Goal: Task Accomplishment & Management: Complete application form

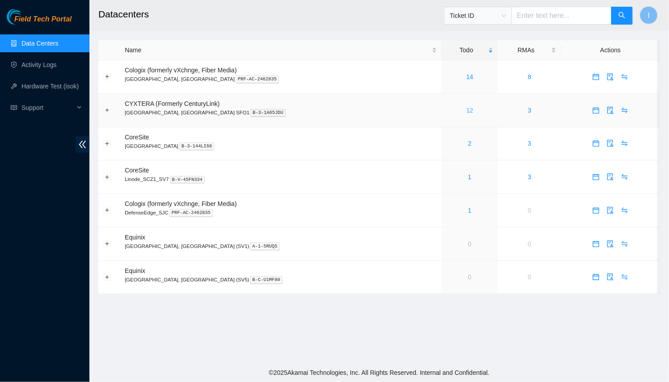
click at [466, 111] on link "12" at bounding box center [469, 110] width 7 height 7
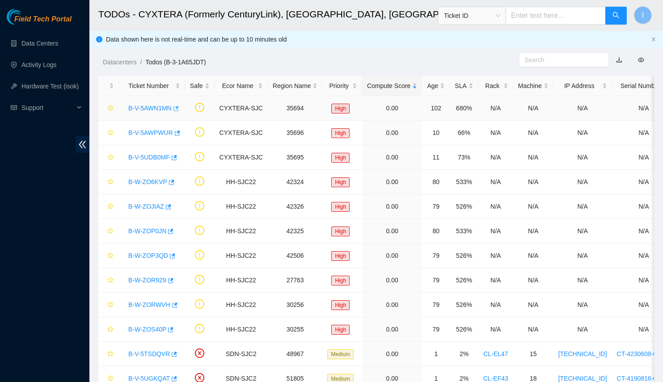
click at [176, 109] on icon "button" at bounding box center [175, 109] width 6 height 6
click at [170, 155] on icon "button" at bounding box center [173, 158] width 6 height 6
click at [173, 133] on icon "button" at bounding box center [176, 133] width 6 height 6
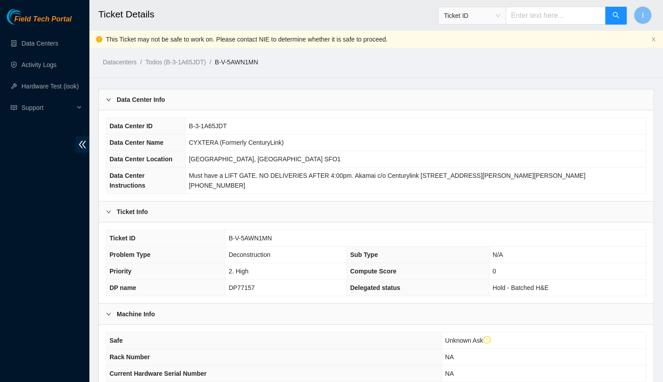
click at [224, 98] on div "Data Center Info" at bounding box center [376, 99] width 555 height 21
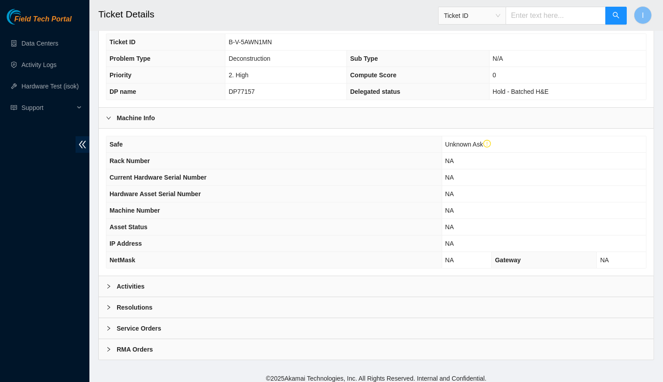
click at [188, 279] on div "Activities" at bounding box center [376, 286] width 555 height 21
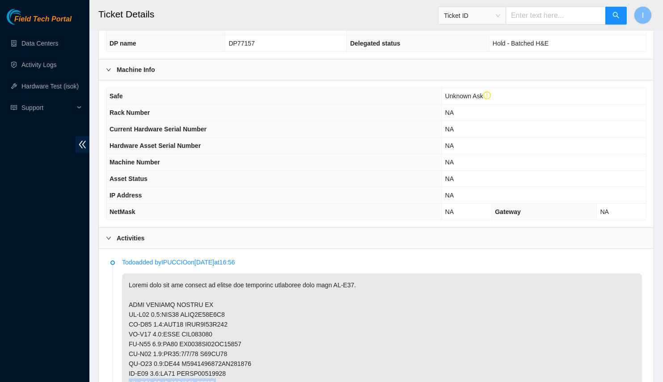
scroll to position [157, 0]
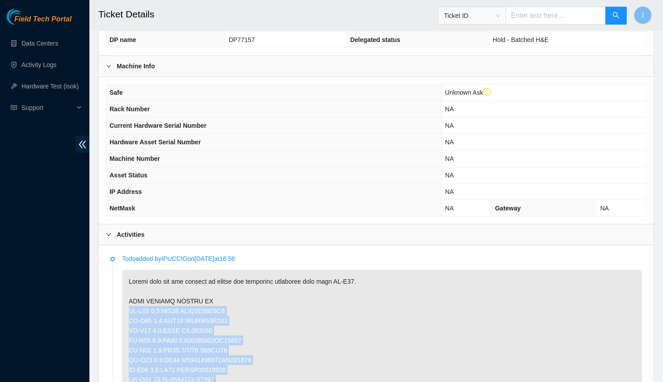
drag, startPoint x: 277, startPoint y: 354, endPoint x: 125, endPoint y: 308, distance: 158.9
copy p "CL-V02 0.1:CAM01 ACCC8E89F4E8 CL-V02 0.2:CAM02 ACCC8E89F419 CL-V02 0.3:RIDS AKL…"
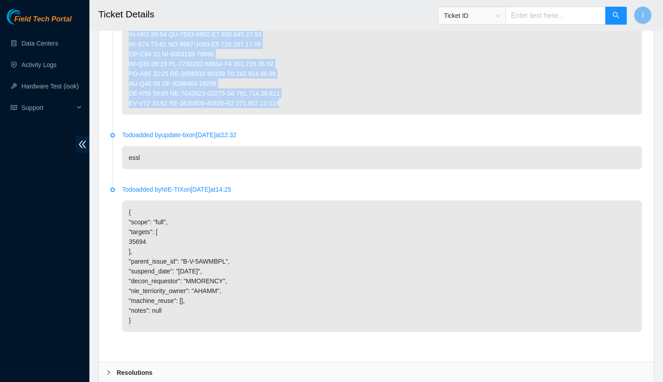
scroll to position [1227, 0]
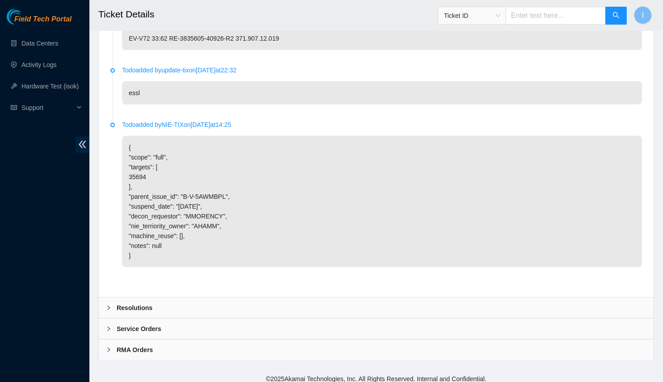
click at [181, 302] on div "Resolutions" at bounding box center [376, 308] width 555 height 21
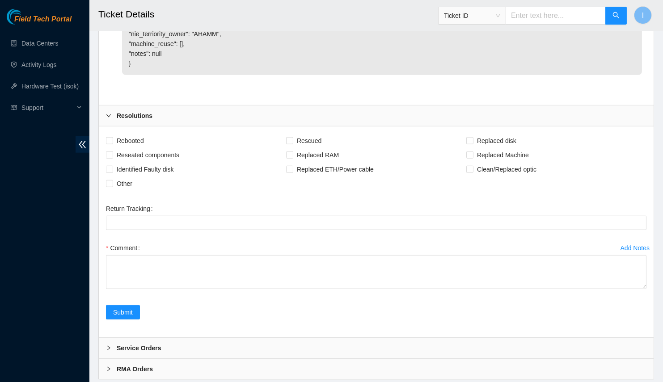
scroll to position [1419, 0]
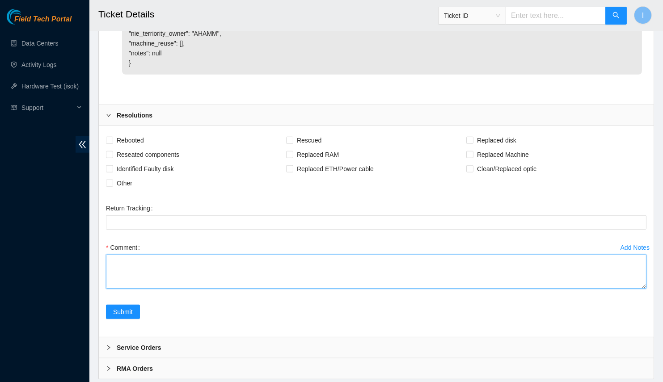
click at [235, 272] on textarea "Comment" at bounding box center [376, 272] width 541 height 34
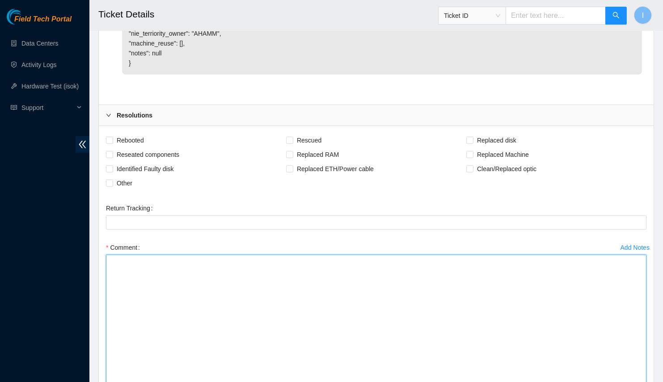
drag, startPoint x: 644, startPoint y: 279, endPoint x: 620, endPoint y: 382, distance: 105.6
click at [620, 382] on textarea "Comment" at bounding box center [376, 323] width 541 height 136
click at [463, 338] on textarea "Comment" at bounding box center [376, 323] width 541 height 136
paste textarea "CL-V02 0.1:CAM01 ACCC8E89F4E8 CL-V02 0.2:CAM02 ACCC8E89F419 CL-V02 0.3:RIDS AKL…"
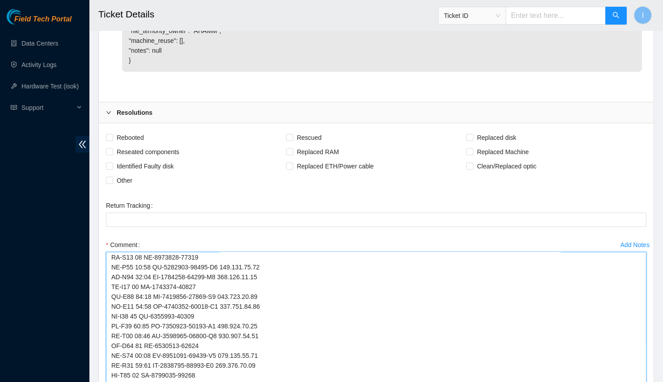
scroll to position [0, 0]
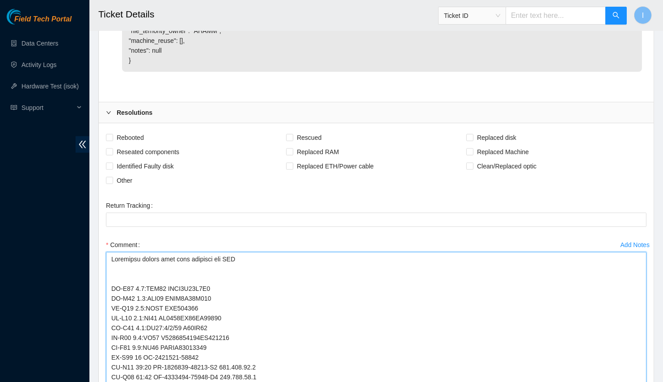
click at [218, 261] on textarea "Comment" at bounding box center [376, 320] width 541 height 136
click at [195, 330] on textarea "Comment" at bounding box center [376, 320] width 541 height 136
click at [198, 314] on textarea "Comment" at bounding box center [376, 320] width 541 height 136
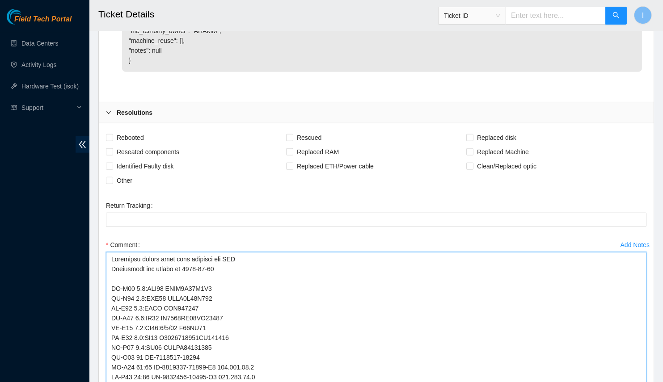
click at [248, 252] on textarea "Comment" at bounding box center [376, 320] width 541 height 136
paste textarea "B-V-5AWN16J"
click at [227, 264] on textarea "Comment" at bounding box center [376, 320] width 541 height 136
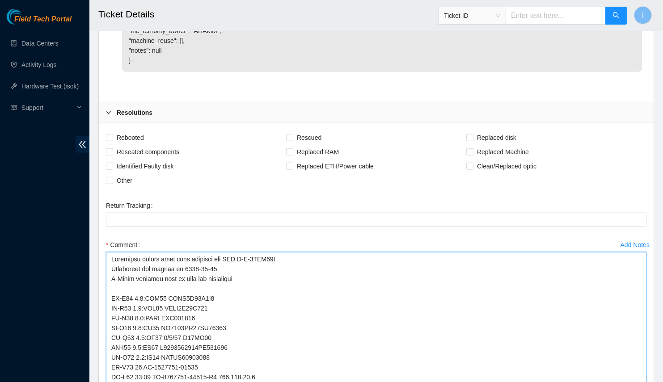
click at [110, 272] on textarea "Comment" at bounding box center [376, 320] width 541 height 136
click at [179, 279] on textarea "Comment" at bounding box center [376, 320] width 541 height 136
click at [279, 274] on textarea "Comment" at bounding box center [376, 320] width 541 height 136
drag, startPoint x: 266, startPoint y: 274, endPoint x: 91, endPoint y: 233, distance: 179.8
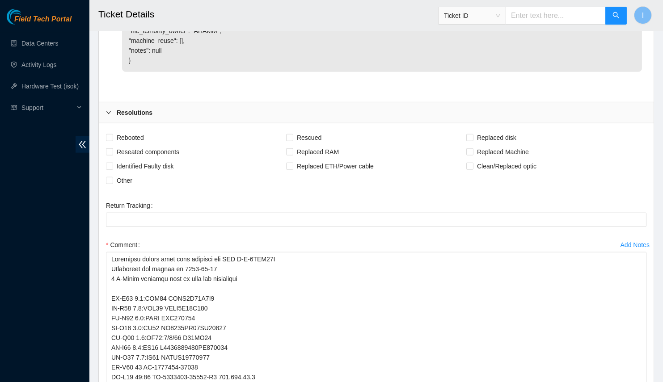
drag, startPoint x: 537, startPoint y: 178, endPoint x: 523, endPoint y: 178, distance: 13.4
click at [523, 178] on div "Rebooted Rescued Replaced disk Reseated components Replaced RAM Replaced Machin…" at bounding box center [376, 159] width 541 height 57
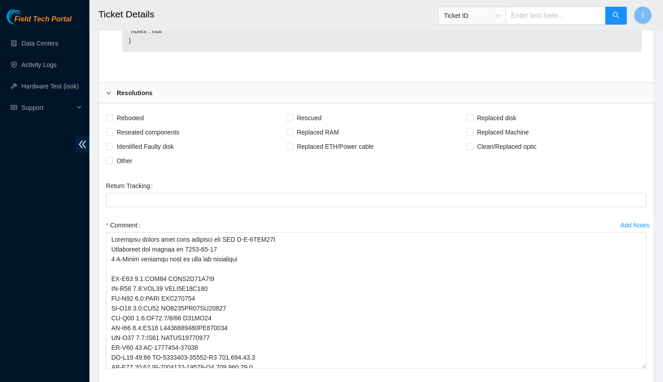
scroll to position [1442, 0]
click at [82, 148] on icon "double-left" at bounding box center [82, 145] width 7 height 8
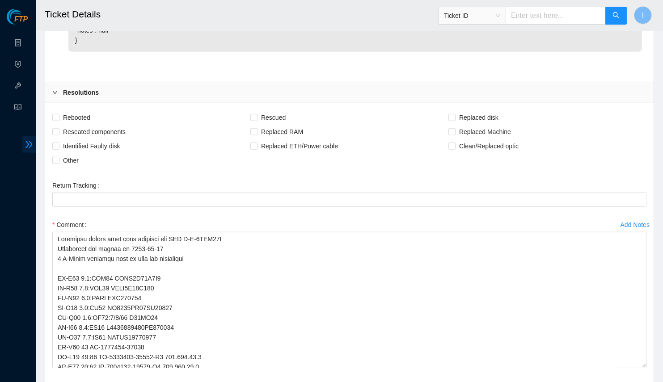
click at [30, 145] on icon "double-right" at bounding box center [28, 144] width 9 height 9
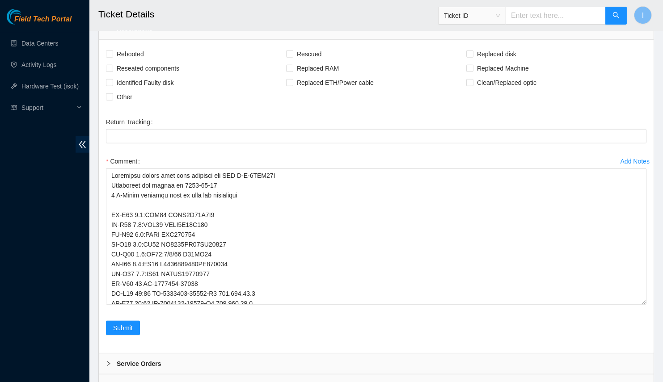
scroll to position [1505, 0]
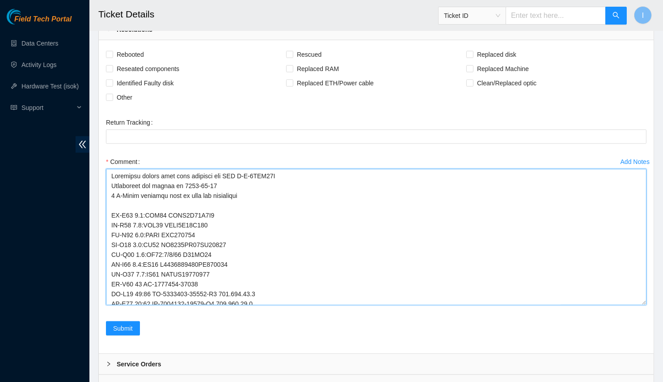
click at [265, 202] on textarea "Comment" at bounding box center [376, 237] width 541 height 136
paste textarea "https://docs.google.com/spreadsheets/d/13JZl8Vu5fm667y2XBjCFT0WAPZ_TyDsK7vtK20R…"
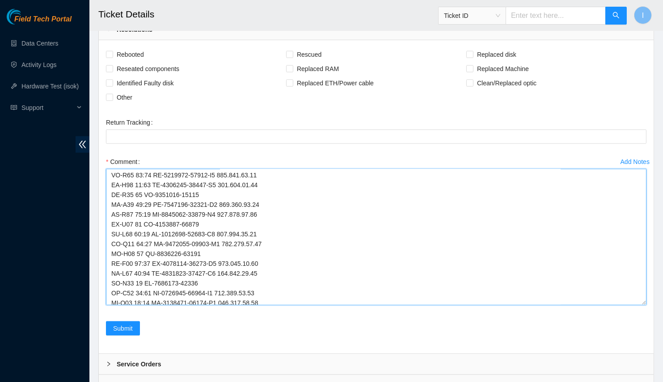
type textarea "Following assets have been returned via RMA B-V-5AWN16J Palletized and picked u…"
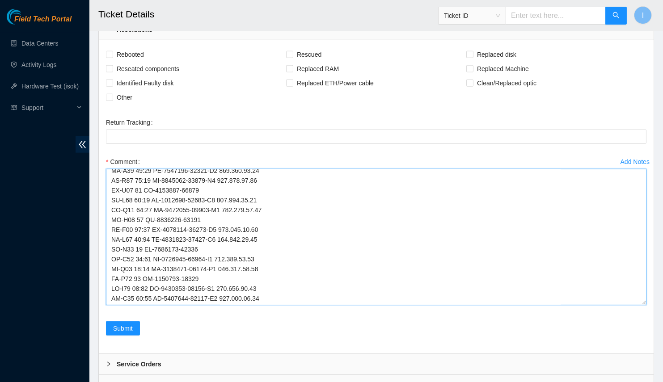
scroll to position [1540, 0]
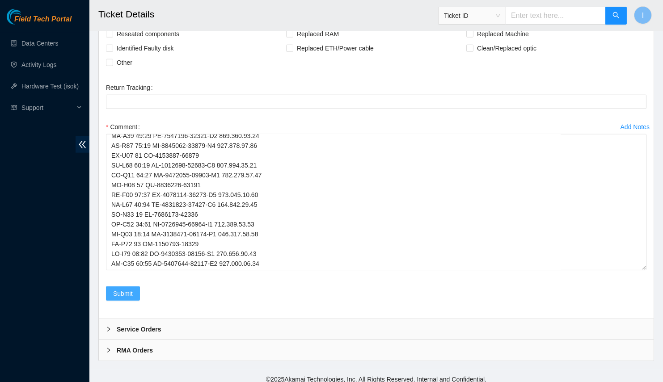
click at [134, 287] on button "Submit" at bounding box center [123, 294] width 34 height 14
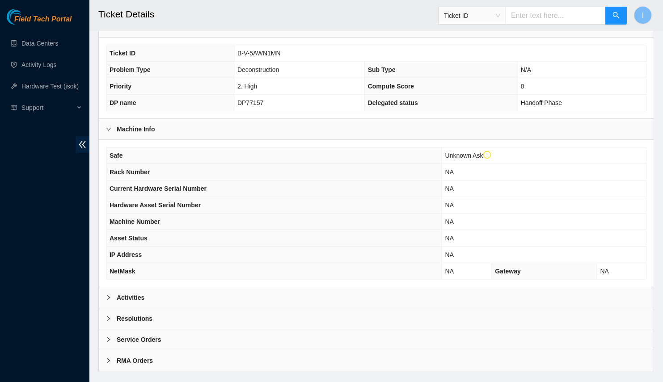
click at [158, 292] on div "Activities" at bounding box center [376, 298] width 555 height 21
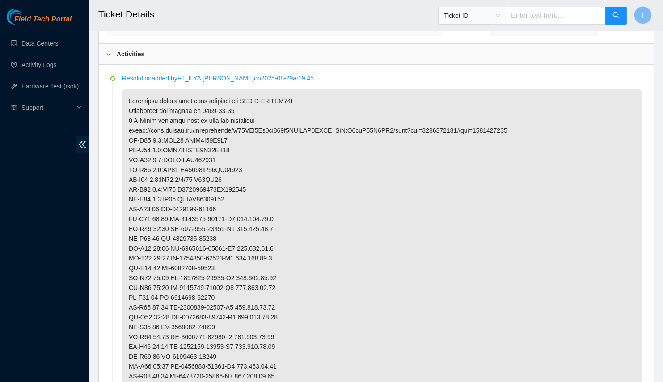
scroll to position [430, 0]
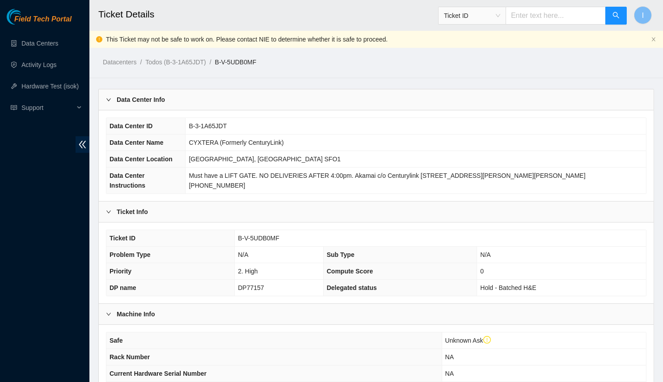
click at [224, 98] on div "Data Center Info" at bounding box center [376, 99] width 555 height 21
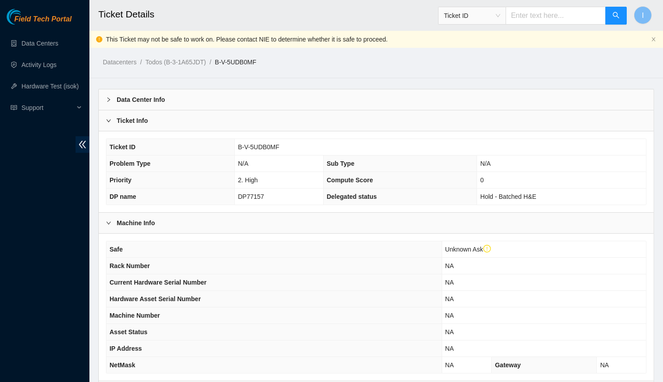
scroll to position [105, 0]
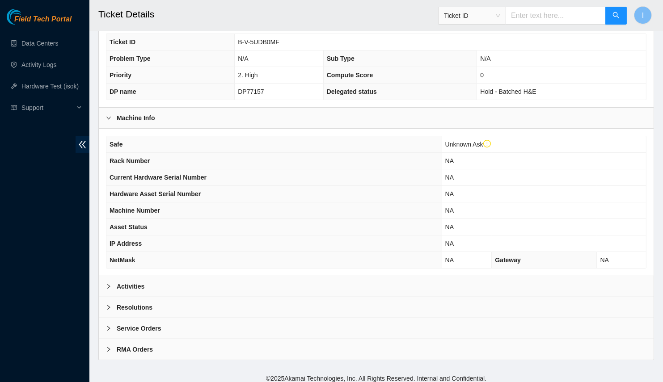
click at [211, 283] on div "Activities" at bounding box center [376, 286] width 555 height 21
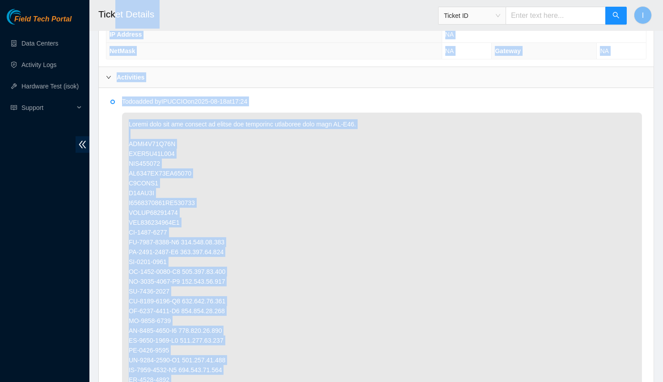
scroll to position [313, 0]
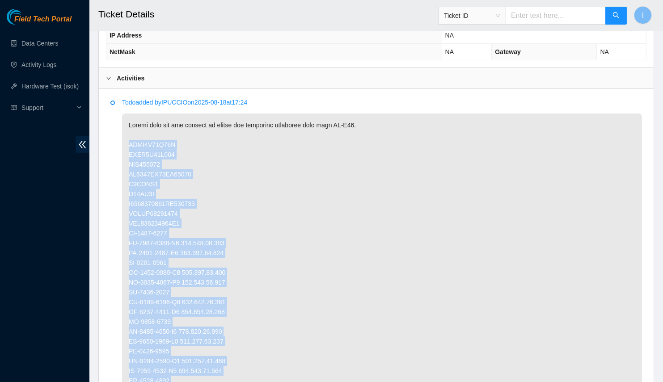
drag, startPoint x: 237, startPoint y: 271, endPoint x: 127, endPoint y: 142, distance: 169.0
copy p "ACCC8E89F41A ACCC8E89F414 AKL575364 [US_VEHICLE_IDENTIFICATION_NUMBER] U0MAFH6 …"
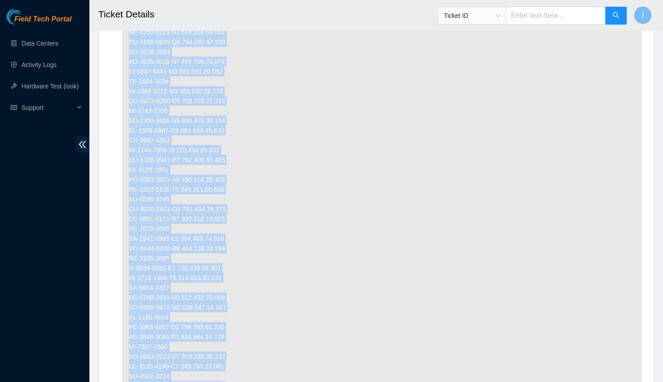
scroll to position [1019, 0]
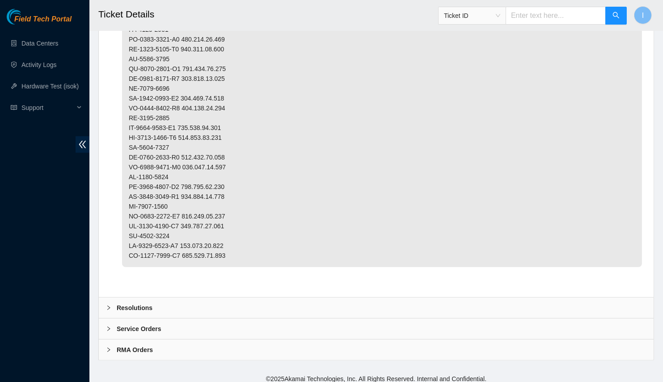
click at [199, 310] on div "Resolutions" at bounding box center [376, 308] width 555 height 21
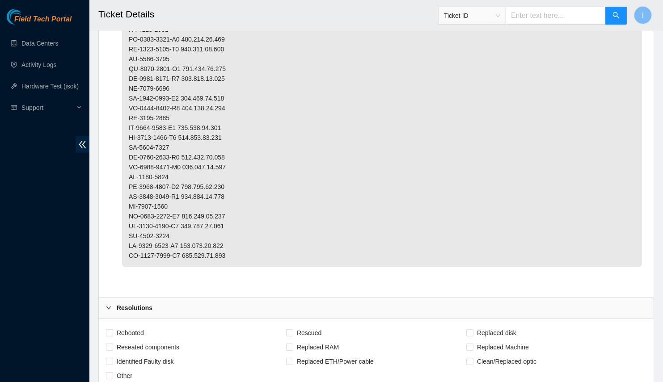
scroll to position [1230, 0]
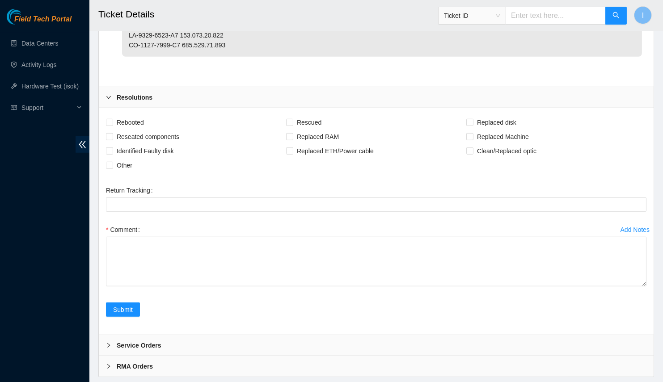
drag, startPoint x: 641, startPoint y: 264, endPoint x: 647, endPoint y: 382, distance: 118.6
click at [647, 303] on div "Add Notes Comment" at bounding box center [376, 263] width 548 height 80
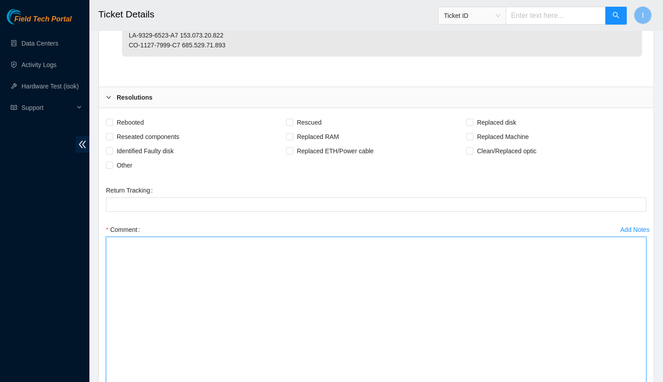
click at [474, 333] on textarea "Comment" at bounding box center [376, 313] width 541 height 152
paste textarea "ACCC8E89F41A ACCC8E89F414 AKL575364 AK7448DL18BN00059 U0MAFH6 U18AF5D D20200666…"
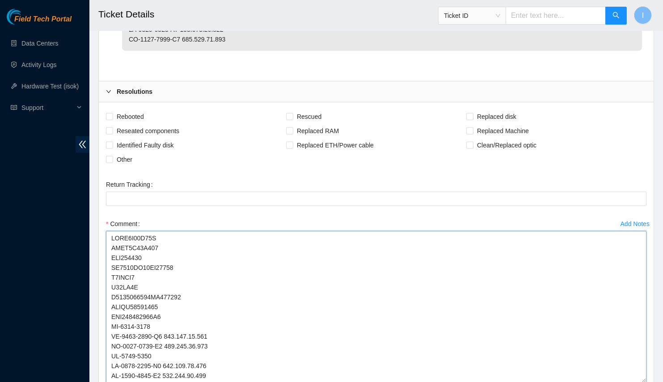
scroll to position [1248, 0]
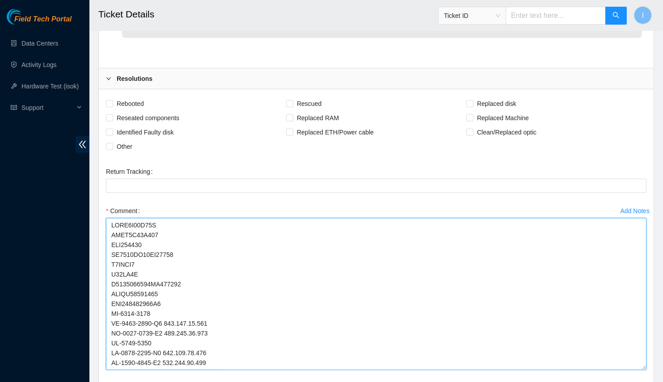
click at [110, 218] on textarea "Comment" at bounding box center [376, 294] width 541 height 152
click at [111, 227] on textarea "Comment" at bounding box center [376, 294] width 541 height 152
click at [138, 218] on textarea "Comment" at bounding box center [376, 294] width 541 height 152
paste textarea "Following assets have been returned via RMA Palletized and picked up 2025-08-29…"
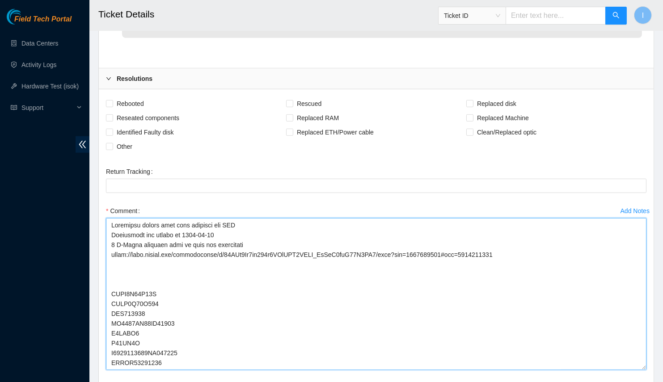
click at [250, 220] on textarea "Comment" at bounding box center [376, 294] width 541 height 152
click at [136, 352] on textarea "Comment" at bounding box center [376, 294] width 541 height 152
click at [155, 348] on textarea "Comment" at bounding box center [376, 294] width 541 height 152
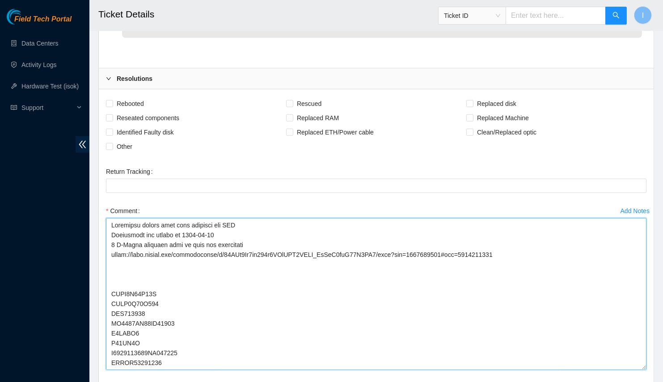
click at [140, 304] on textarea "Comment" at bounding box center [376, 294] width 541 height 152
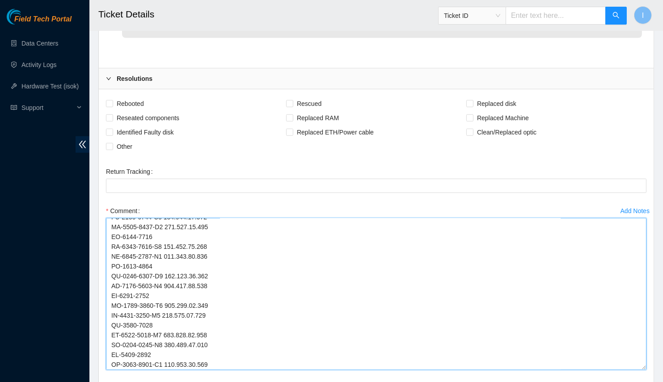
scroll to position [335, 0]
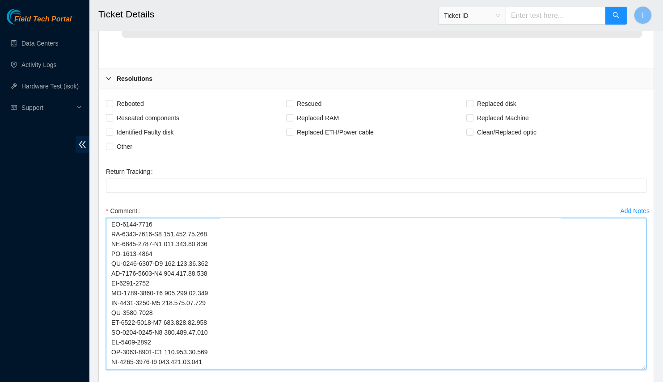
click at [141, 307] on textarea "Comment" at bounding box center [376, 294] width 541 height 152
drag, startPoint x: 141, startPoint y: 307, endPoint x: 105, endPoint y: 303, distance: 36.0
click at [102, 308] on div "Rebooted Rescued Replaced disk Reseated components Replaced RAM Replaced Machin…" at bounding box center [376, 253] width 555 height 329
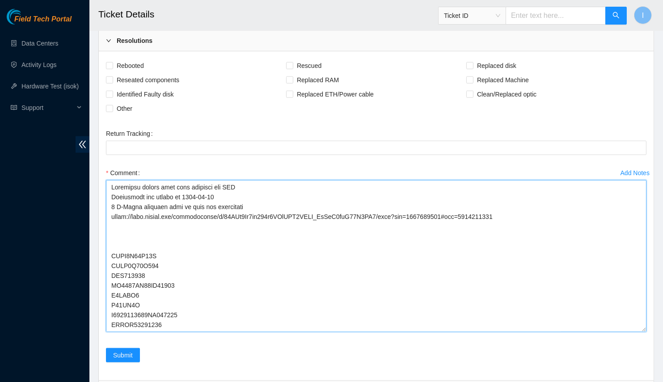
scroll to position [1349, 0]
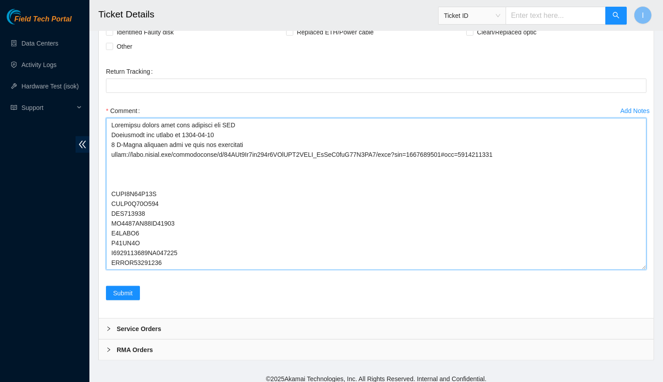
click at [264, 118] on textarea "Comment" at bounding box center [376, 194] width 541 height 152
paste textarea "B-V-5AWIHX1"
type textarea "Following assets have been returned via RMA B-V-5AWIHX1 Palletized and picked u…"
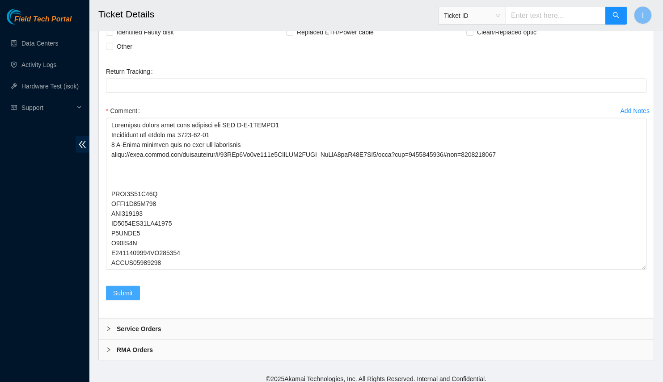
click at [116, 288] on span "Submit" at bounding box center [123, 293] width 20 height 10
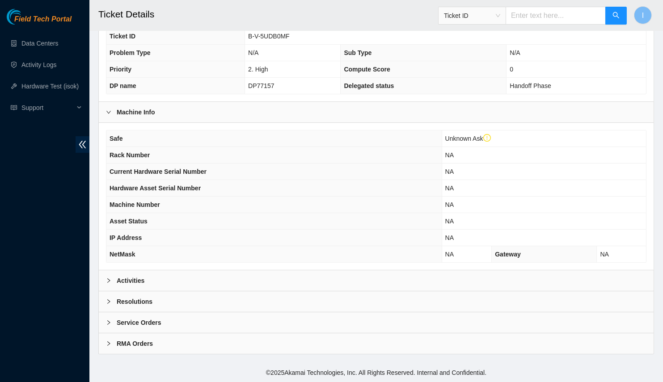
scroll to position [185, 0]
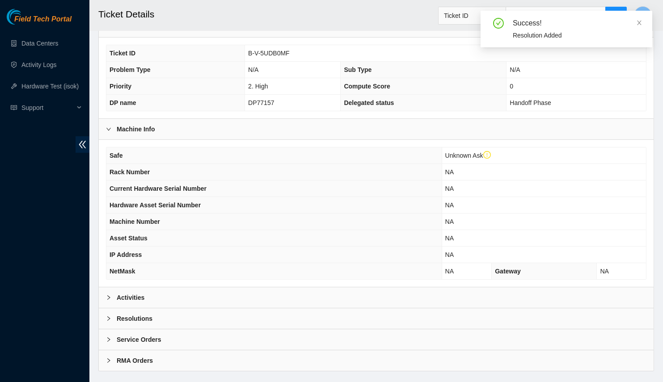
click at [197, 288] on div "Activities" at bounding box center [376, 298] width 555 height 21
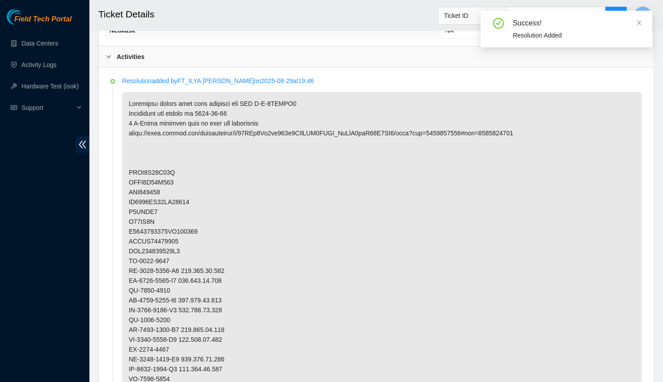
scroll to position [426, 0]
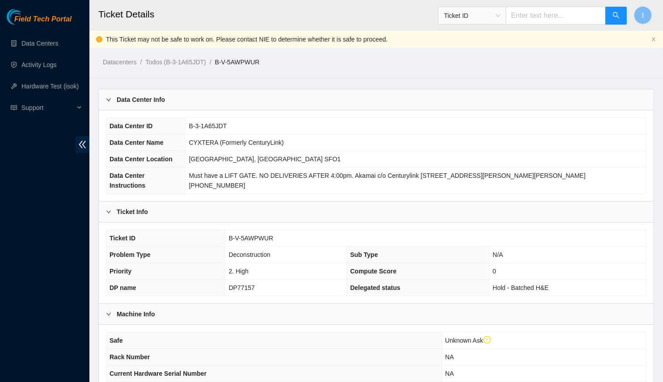
click at [224, 98] on div "Data Center Info" at bounding box center [376, 99] width 555 height 21
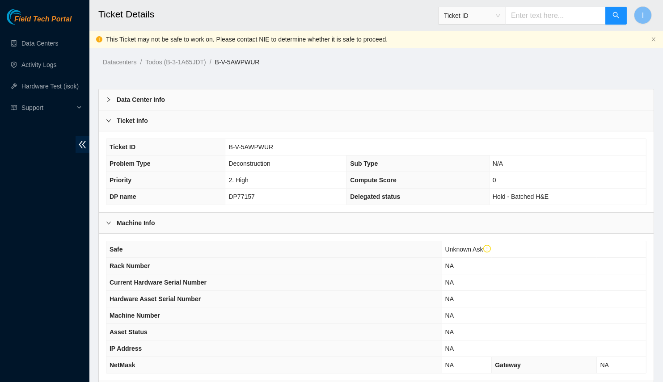
scroll to position [105, 0]
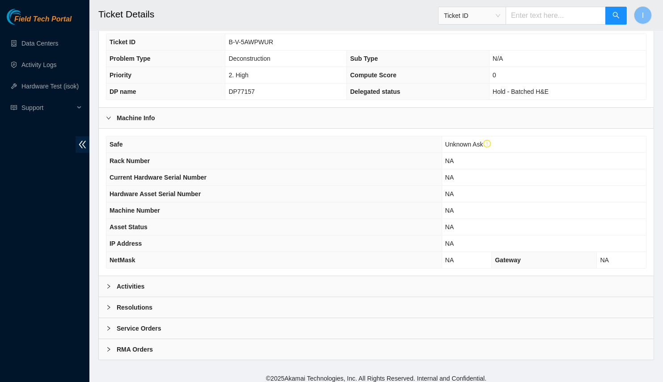
click at [211, 283] on div "Activities" at bounding box center [376, 286] width 555 height 21
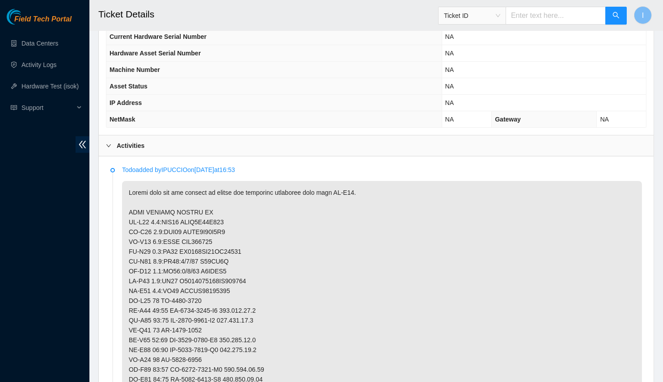
scroll to position [245, 0]
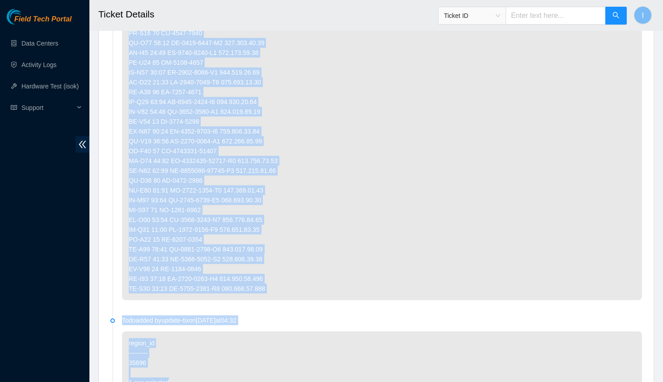
scroll to position [995, 0]
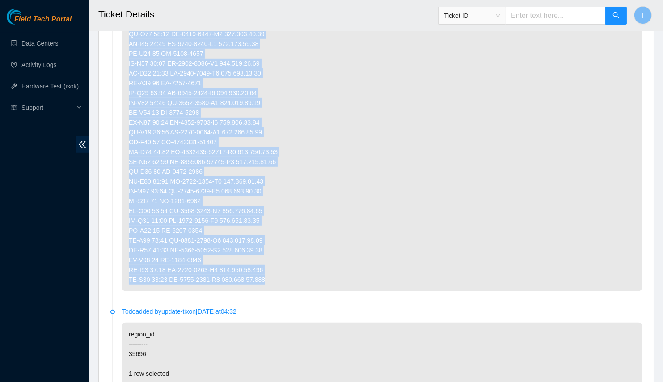
drag, startPoint x: 128, startPoint y: 219, endPoint x: 275, endPoint y: 274, distance: 156.6
copy p "CL-V04 0.1:CAM01 ACCC8E89F415 CL-V04 0.2:CAM02 ACCC8E89F4E9 CL-V04 0.3:RIDS AKL…"
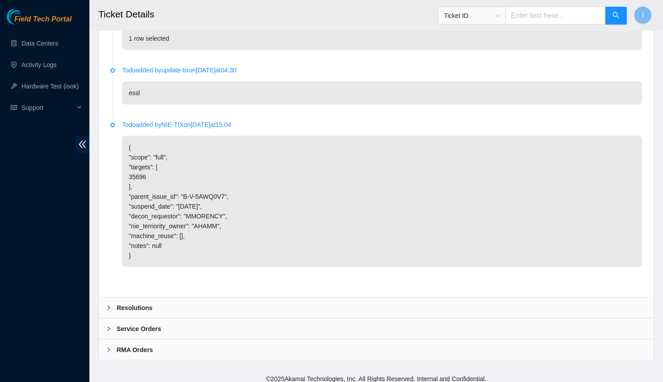
click at [273, 301] on div "Resolutions" at bounding box center [376, 308] width 555 height 21
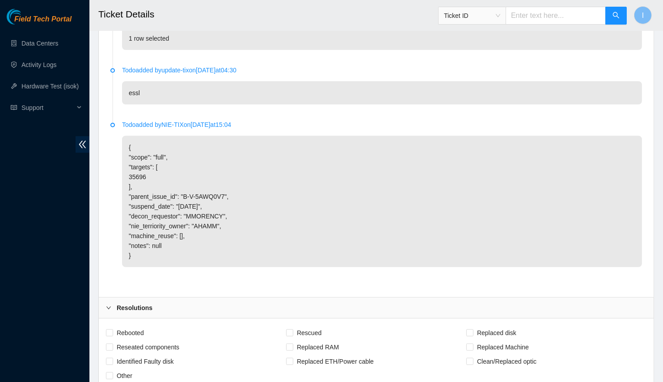
scroll to position [1541, 0]
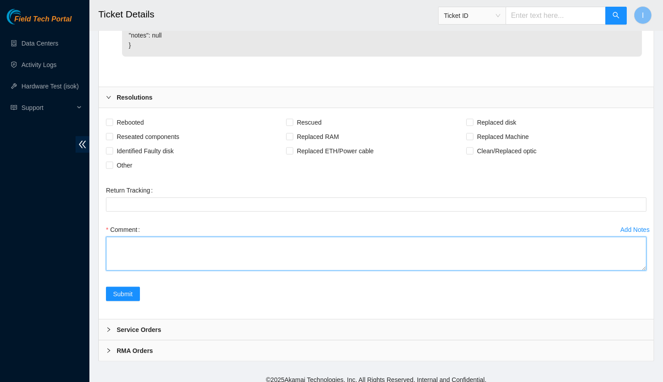
click at [329, 250] on textarea "Comment" at bounding box center [376, 254] width 541 height 34
paste textarea "CL-V04 0.1:CAM01 ACCC8E89F415 CL-V04 0.2:CAM02 ACCC8E89F4E9 CL-V04 0.3:RIDS AKL…"
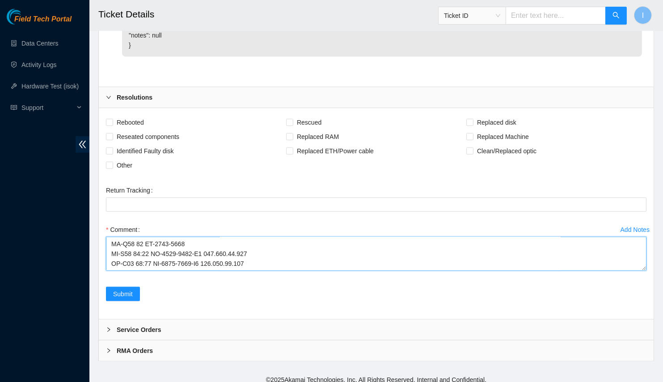
scroll to position [683, 0]
drag, startPoint x: 642, startPoint y: 259, endPoint x: 662, endPoint y: 382, distance: 124.6
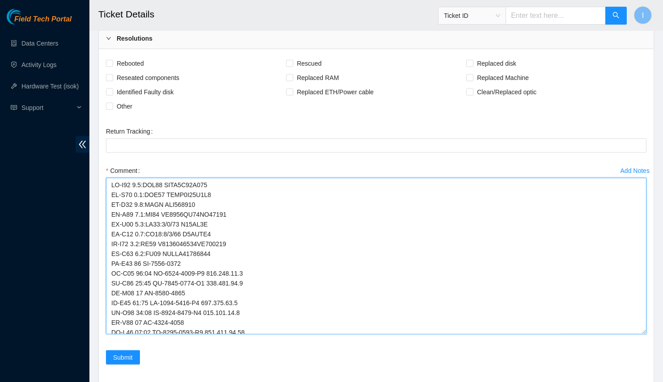
scroll to position [1613, 0]
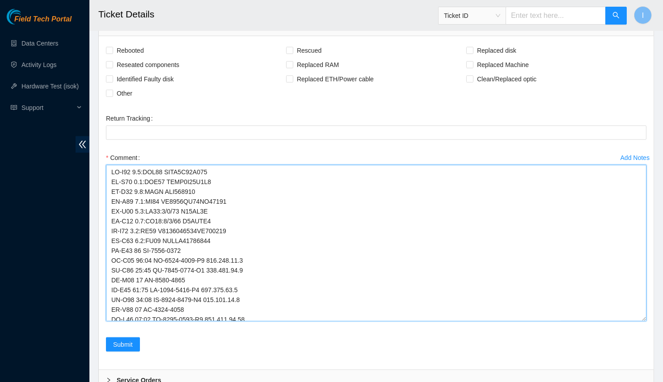
click at [110, 165] on textarea "Comment" at bounding box center [376, 243] width 541 height 156
click at [178, 304] on textarea "Comment" at bounding box center [376, 243] width 541 height 156
click at [174, 262] on textarea "Comment" at bounding box center [376, 243] width 541 height 156
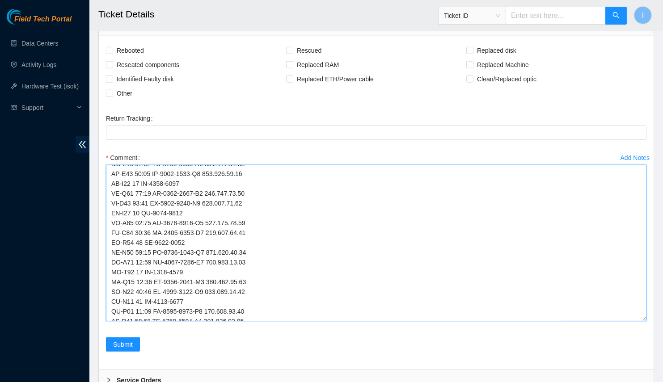
scroll to position [174, 0]
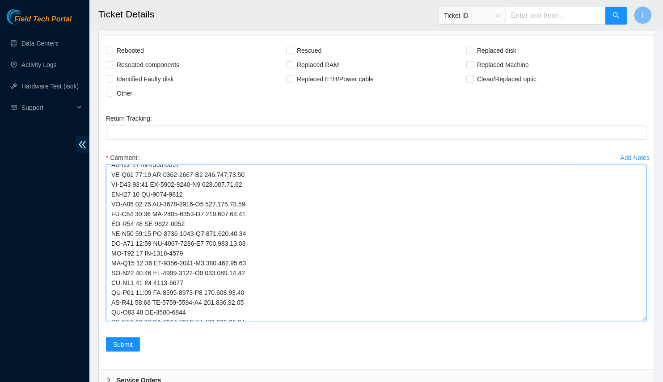
click at [177, 257] on textarea "Comment" at bounding box center [376, 243] width 541 height 156
click at [173, 257] on textarea "Comment" at bounding box center [376, 243] width 541 height 156
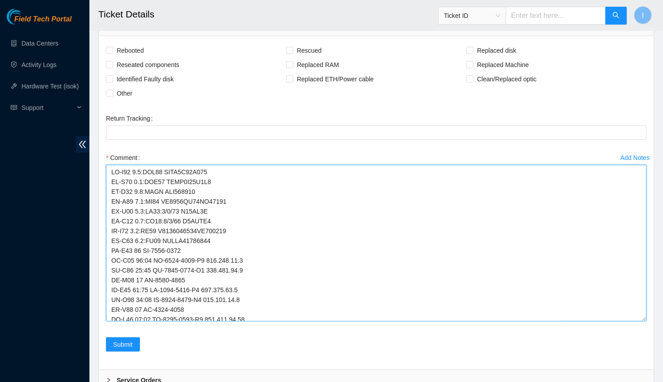
click at [144, 169] on textarea "Comment" at bounding box center [376, 243] width 541 height 156
paste textarea "Following assets have been returned via RMA B-V-5AWNCYP Palletized and picked u…"
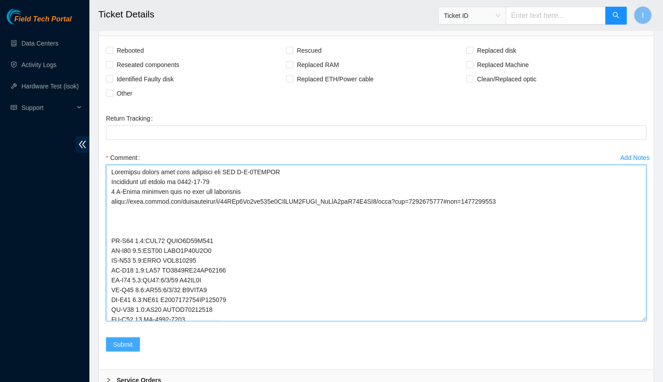
type textarea "Following assets have been returned via RMA B-V-5AWNCYP Palletized and picked u…"
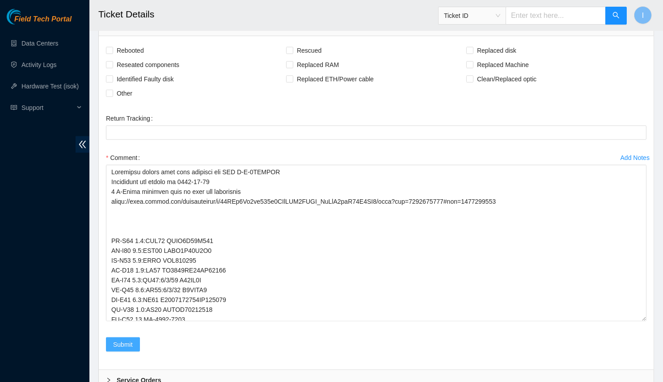
click at [127, 340] on span "Submit" at bounding box center [123, 345] width 20 height 10
